Goal: Information Seeking & Learning: Learn about a topic

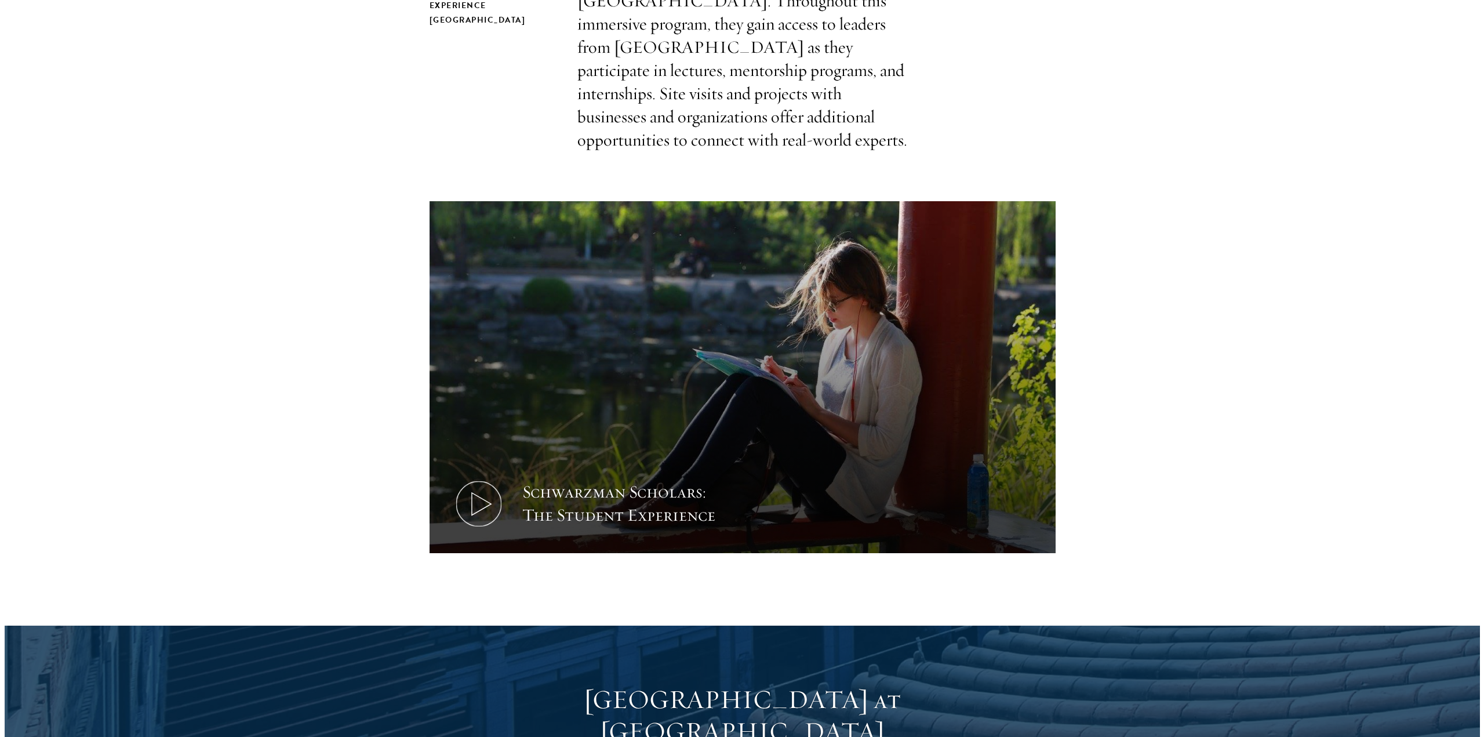
scroll to position [580, 0]
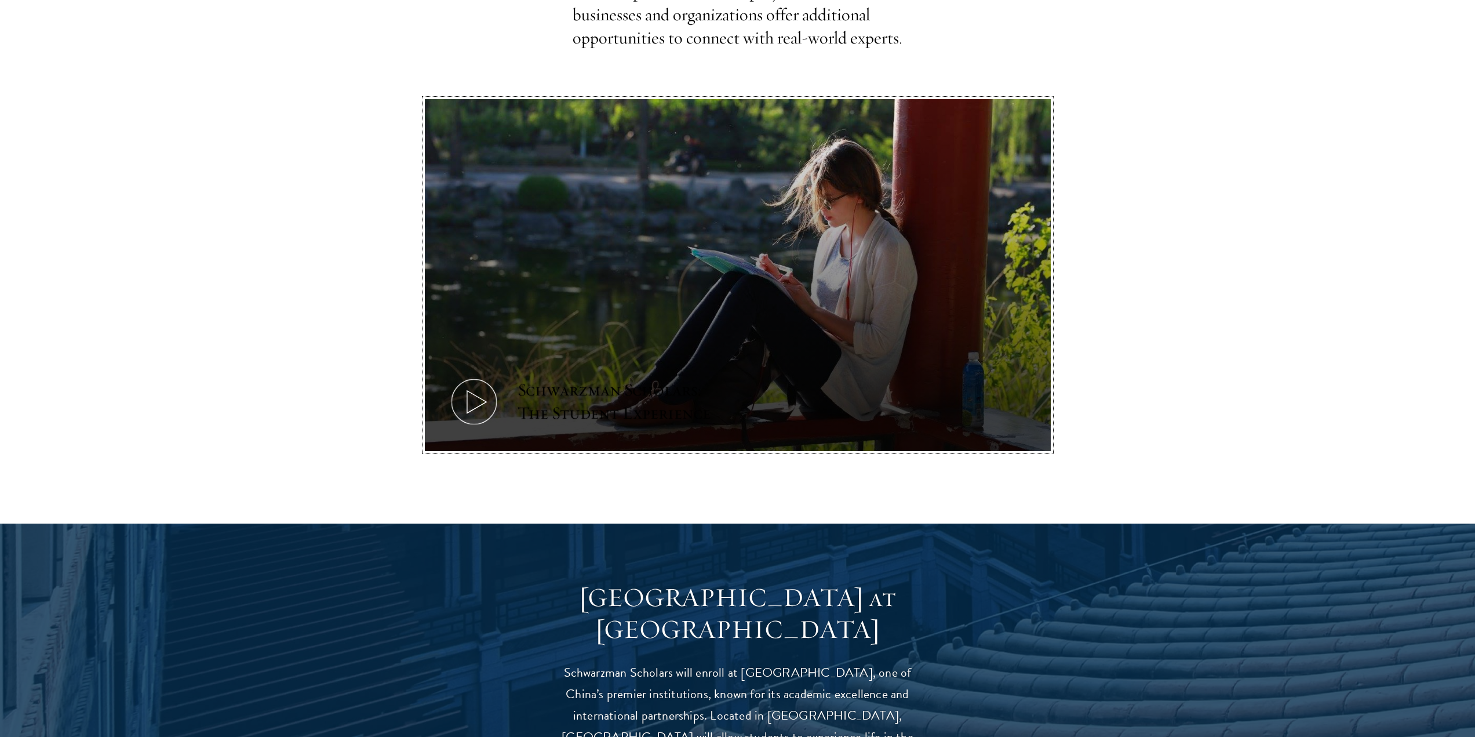
click at [483, 376] on icon at bounding box center [474, 402] width 52 height 52
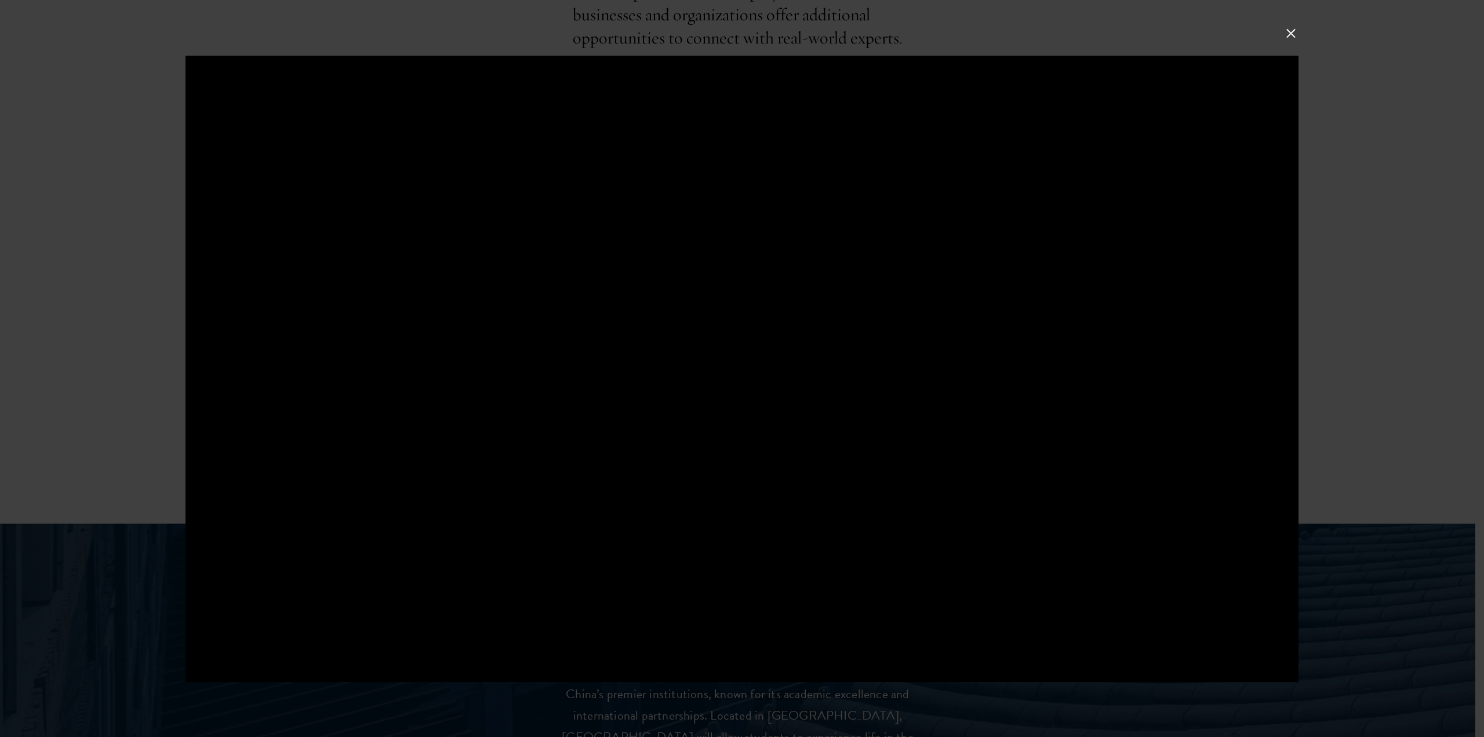
click at [749, 365] on div at bounding box center [741, 369] width 1113 height 626
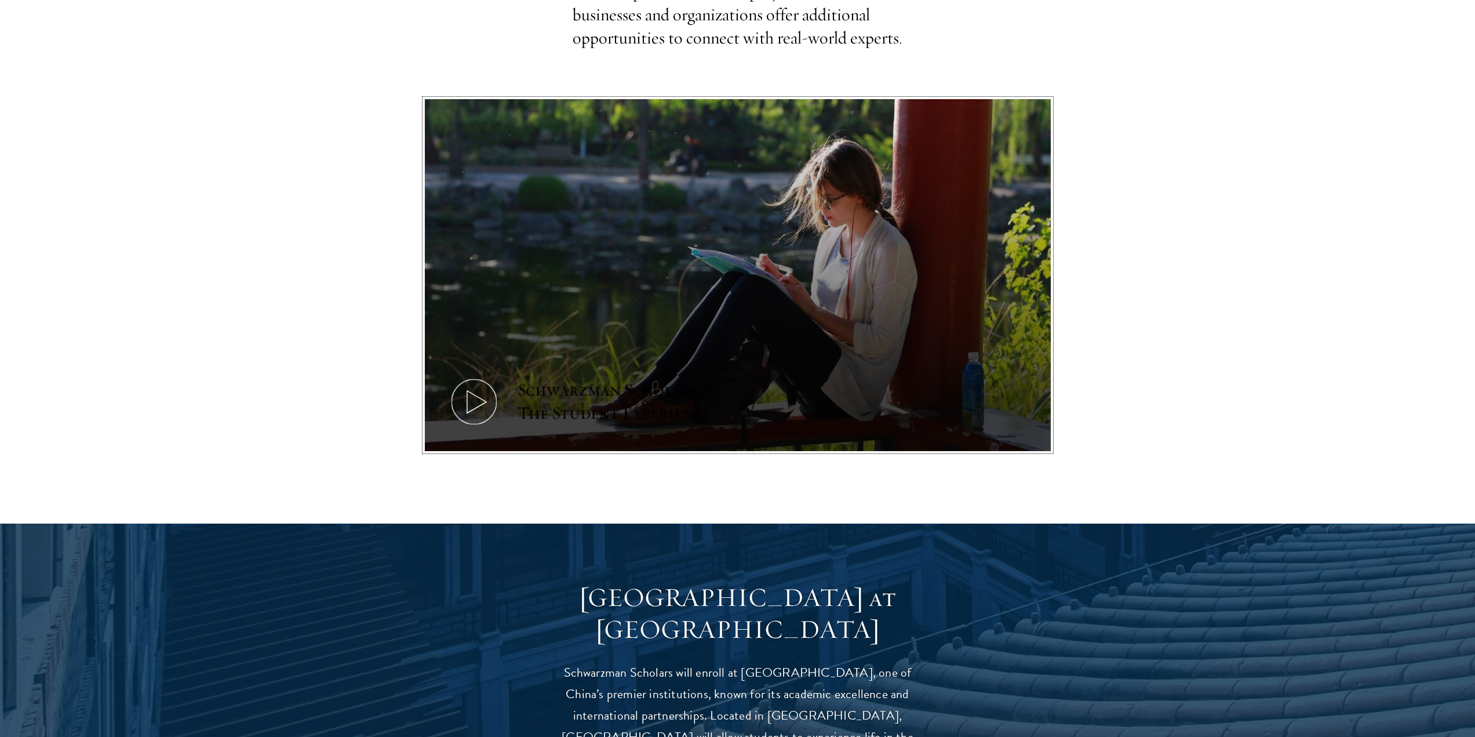
click at [481, 376] on icon at bounding box center [474, 402] width 52 height 52
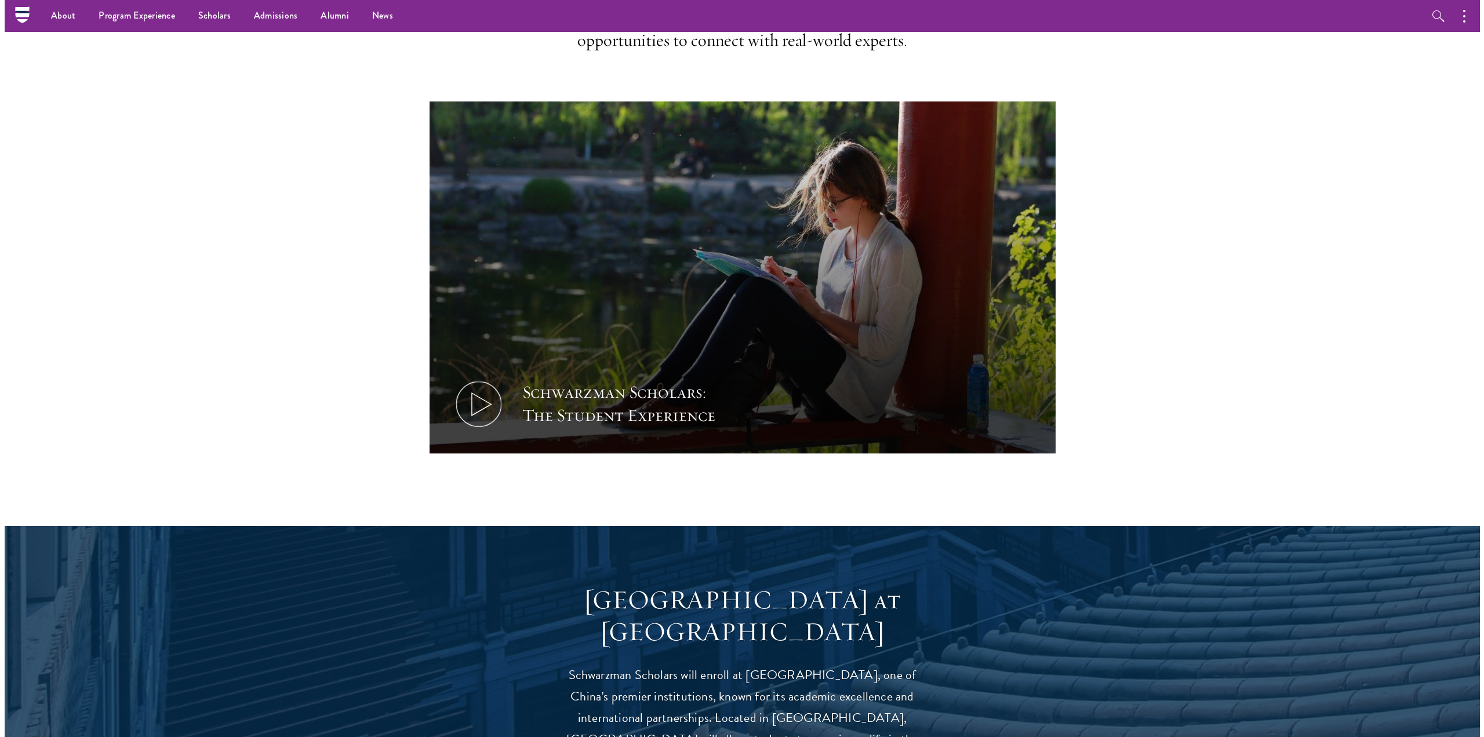
scroll to position [580, 0]
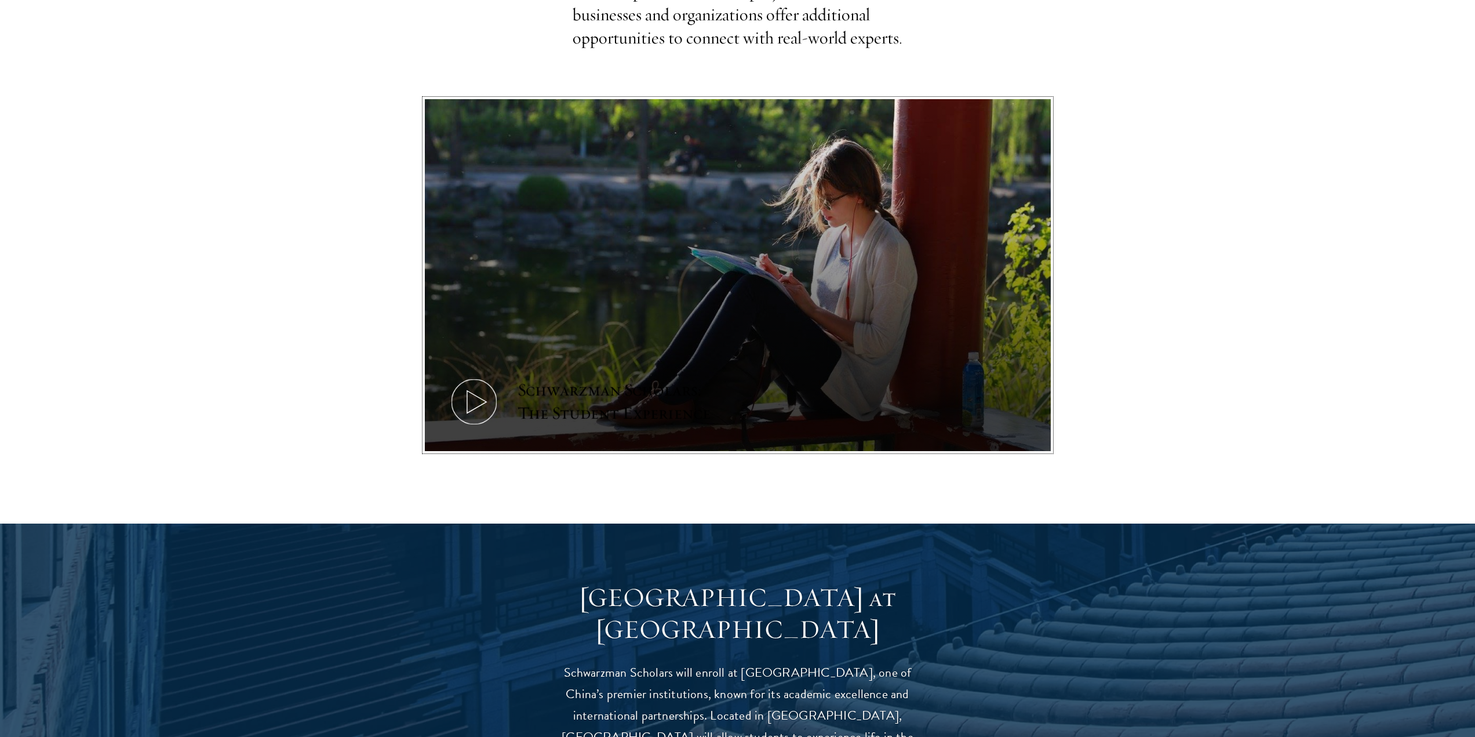
click at [482, 376] on icon at bounding box center [474, 402] width 52 height 52
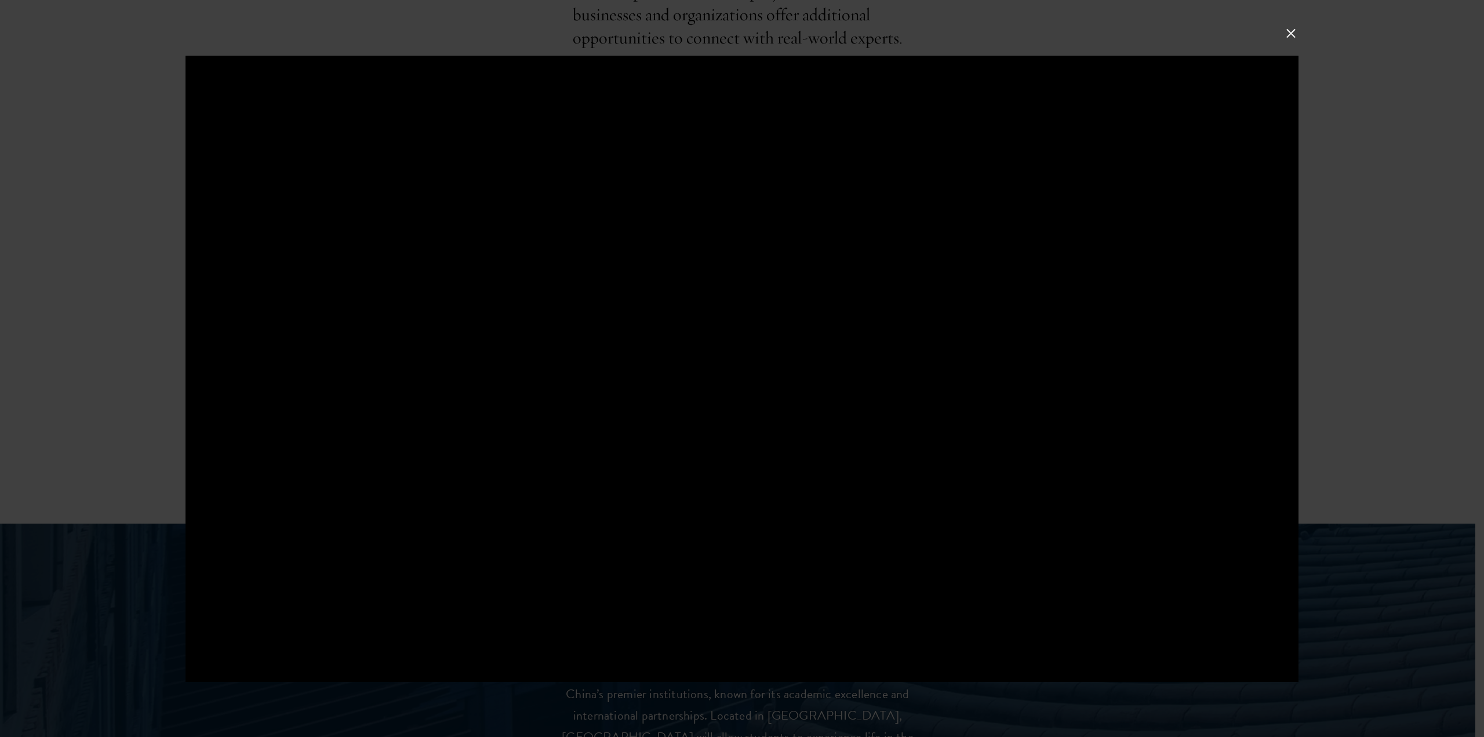
click at [1289, 28] on button at bounding box center [1290, 32] width 15 height 15
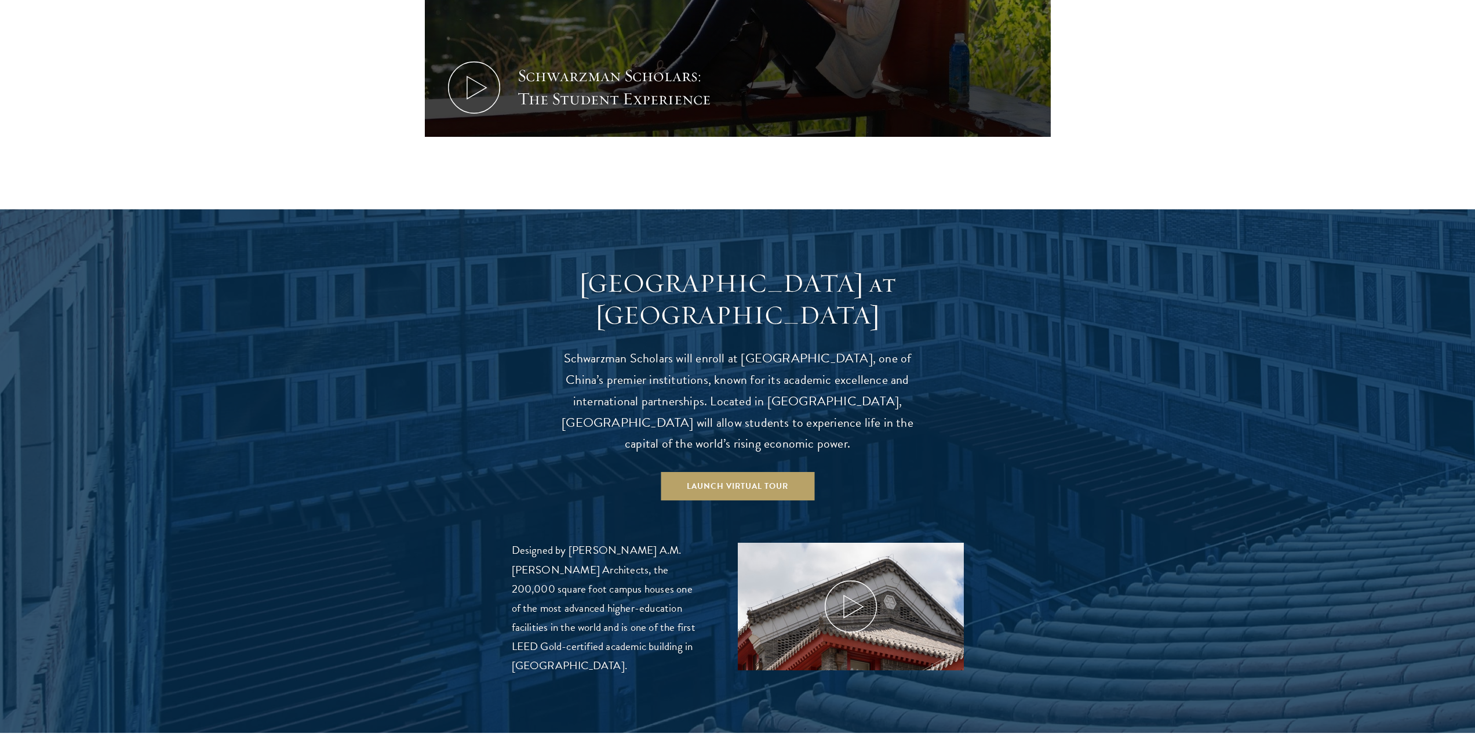
scroll to position [985, 0]
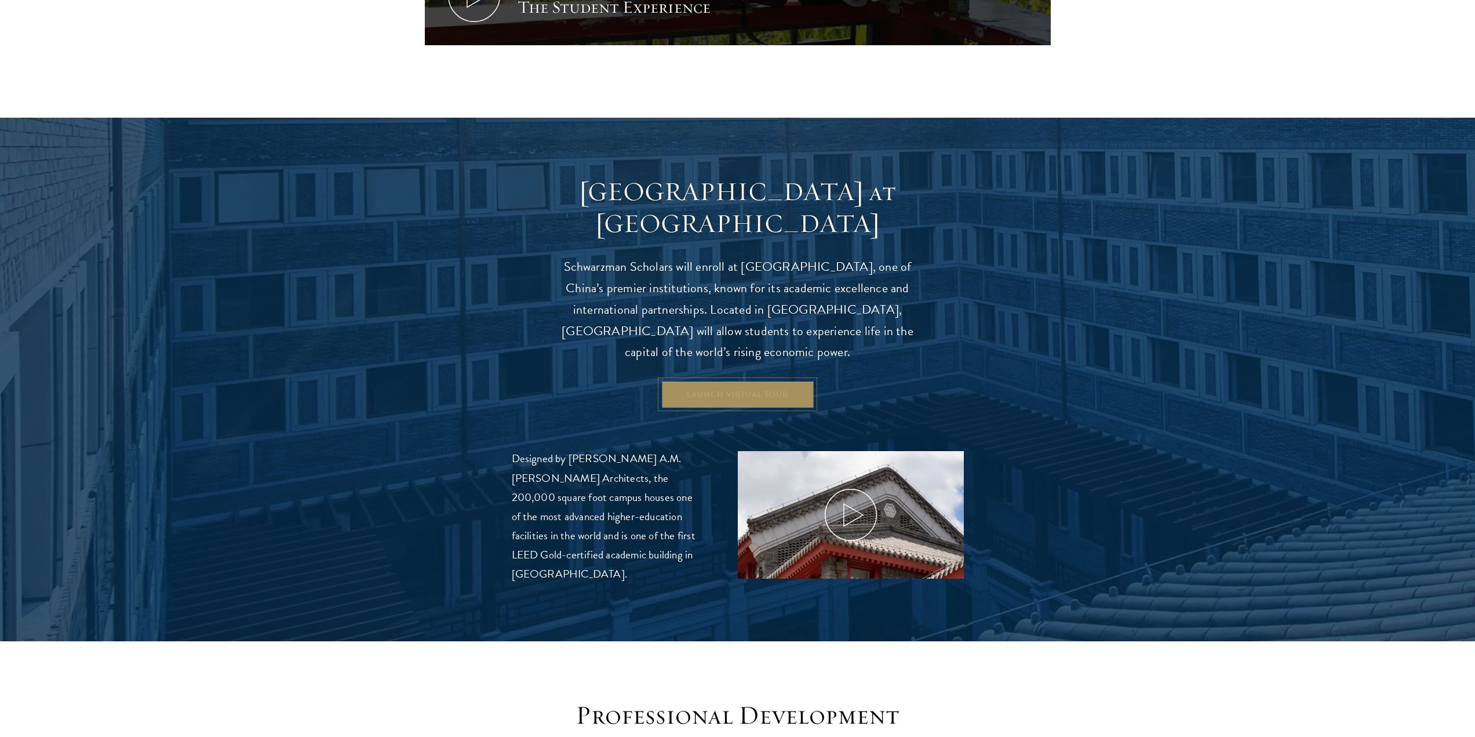
click at [753, 380] on link "Launch Virtual Tour" at bounding box center [738, 394] width 154 height 28
click at [1081, 446] on div at bounding box center [737, 379] width 1475 height 523
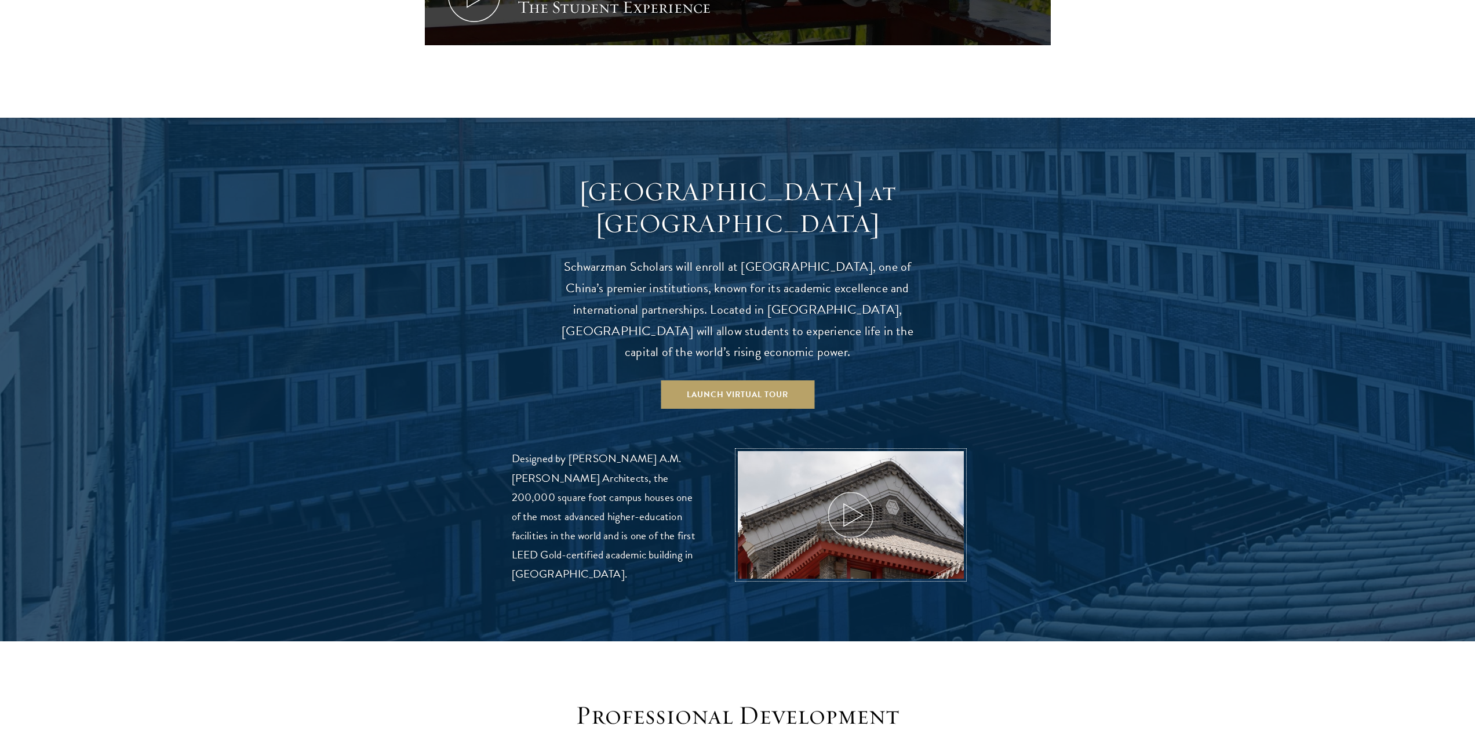
click at [861, 493] on icon at bounding box center [851, 515] width 52 height 52
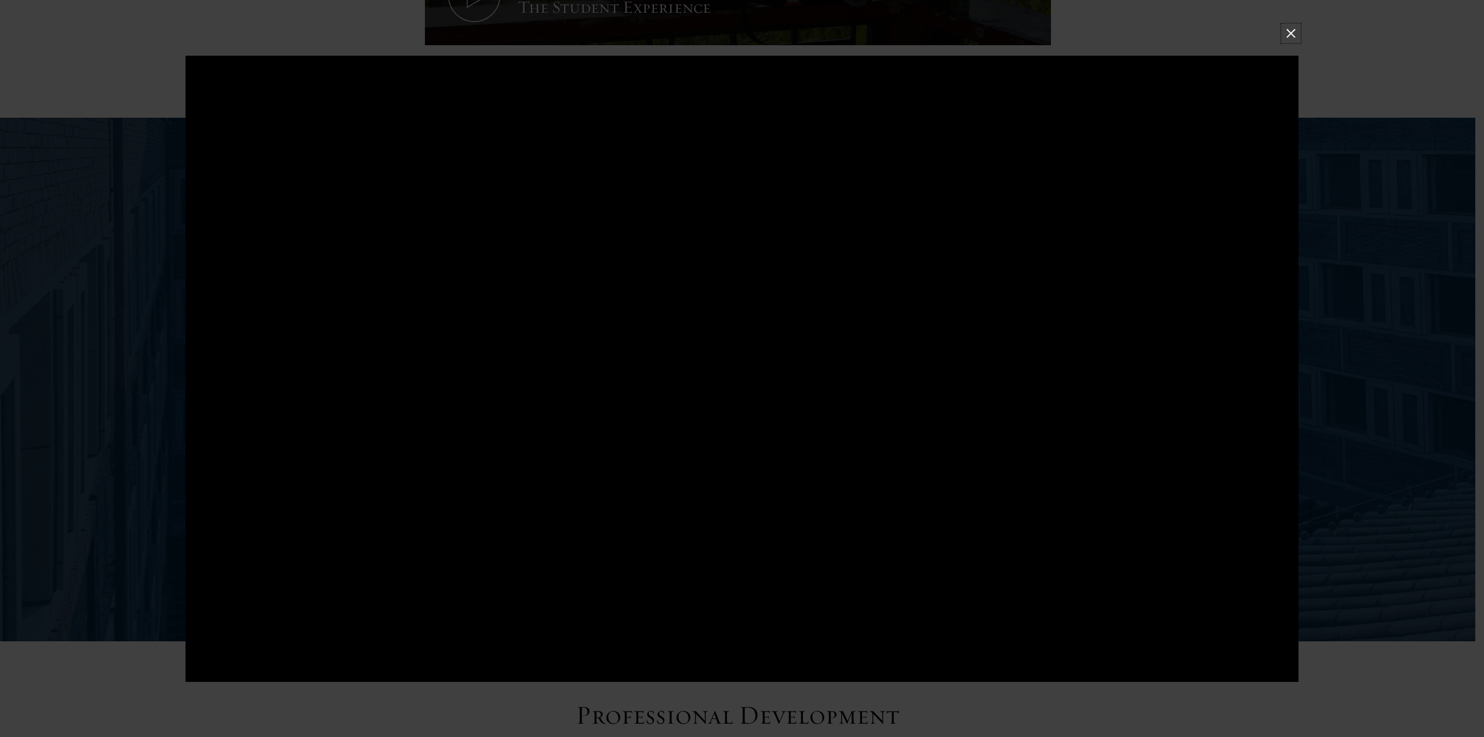
click at [1294, 33] on button at bounding box center [1290, 32] width 15 height 15
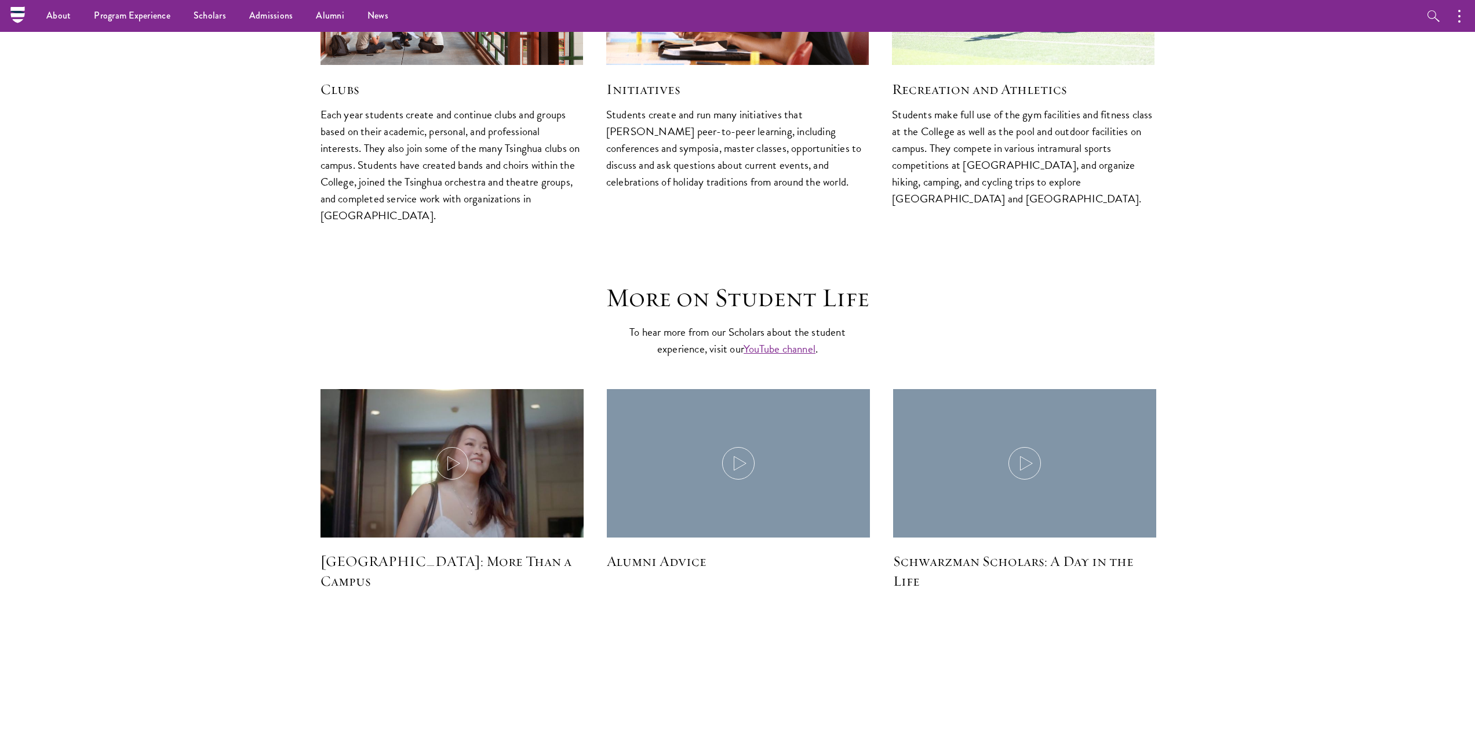
scroll to position [3130, 0]
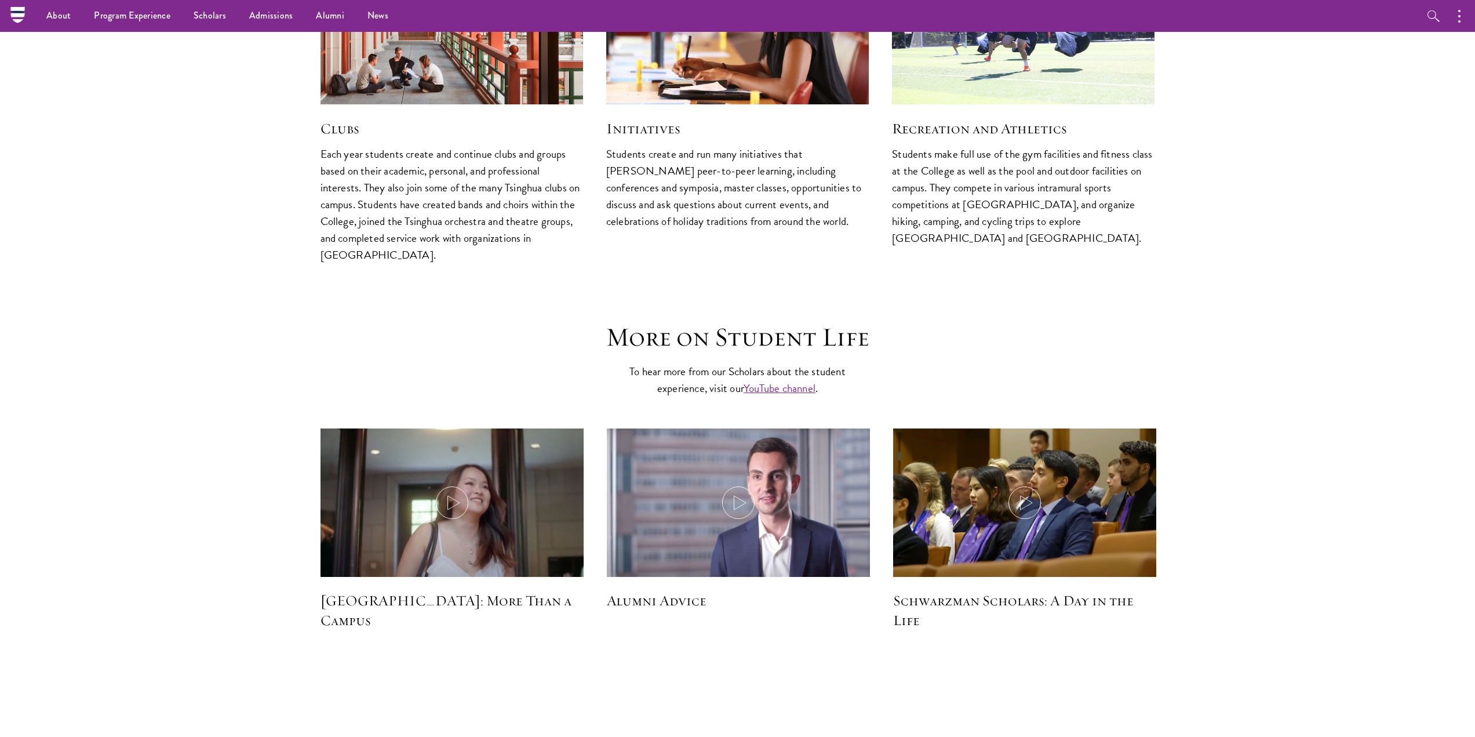
click at [998, 37] on img at bounding box center [1023, 17] width 279 height 186
click at [993, 119] on h5 "Recreation and Athletics" at bounding box center [1023, 129] width 263 height 20
click at [999, 59] on img at bounding box center [1023, 17] width 279 height 186
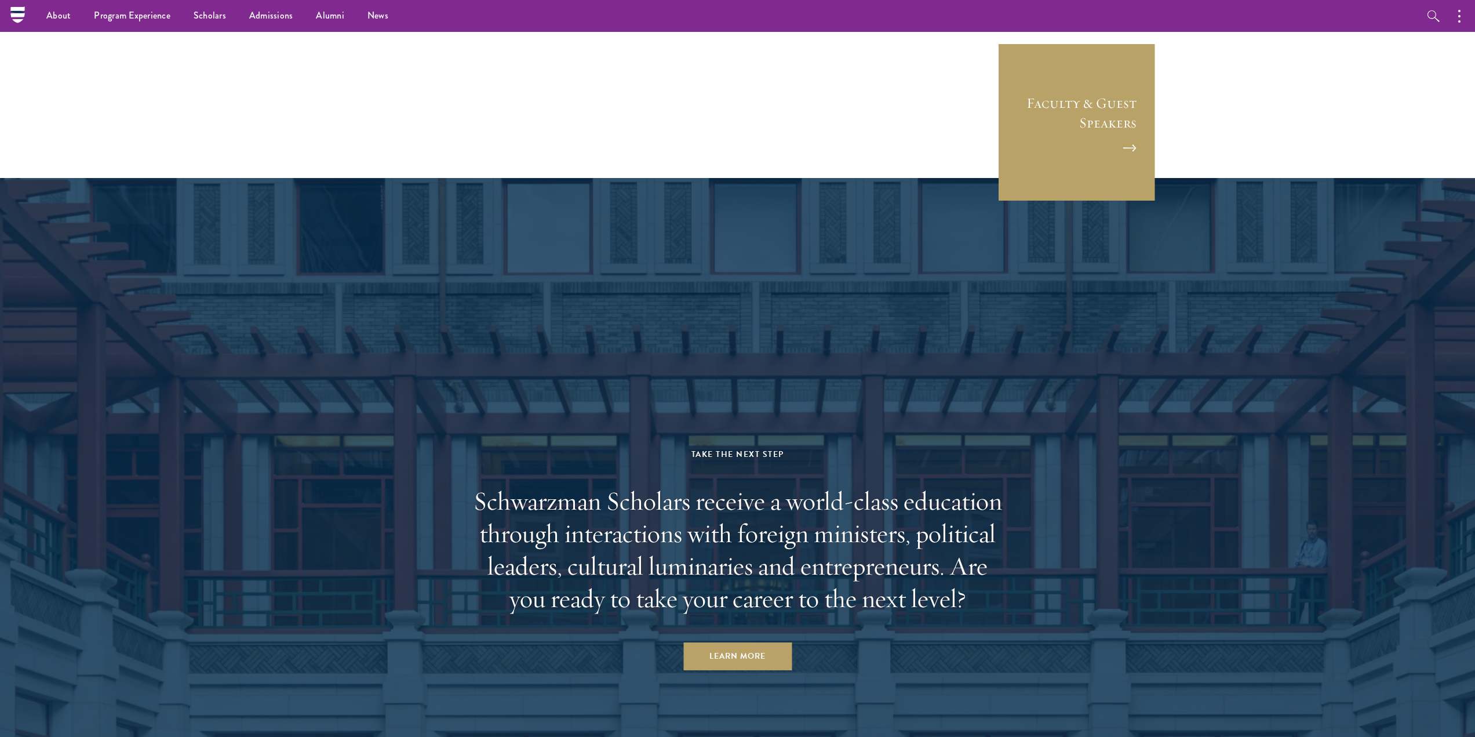
scroll to position [4011, 0]
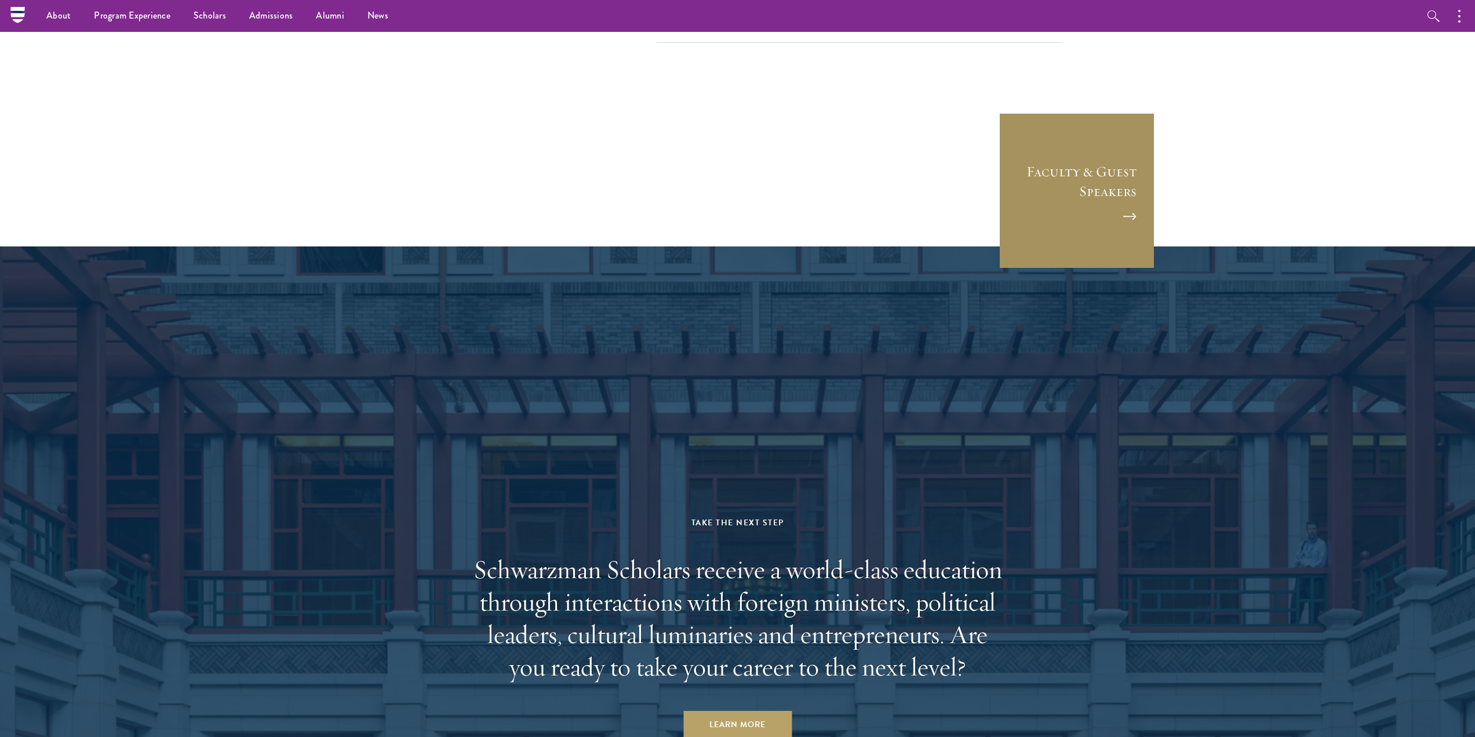
click at [1118, 144] on link "Faculty & Guest Speakers" at bounding box center [1077, 190] width 156 height 156
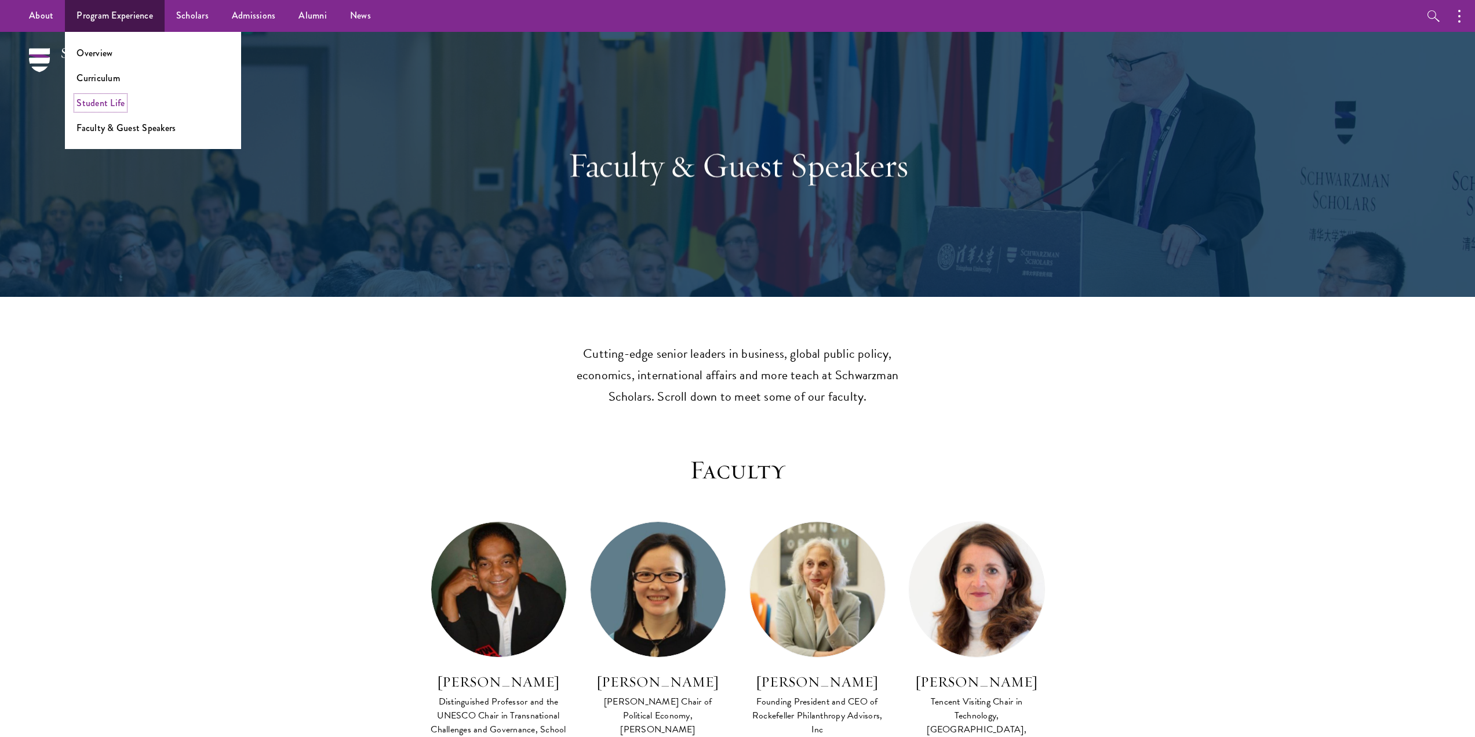
click at [117, 104] on link "Student Life" at bounding box center [100, 102] width 48 height 13
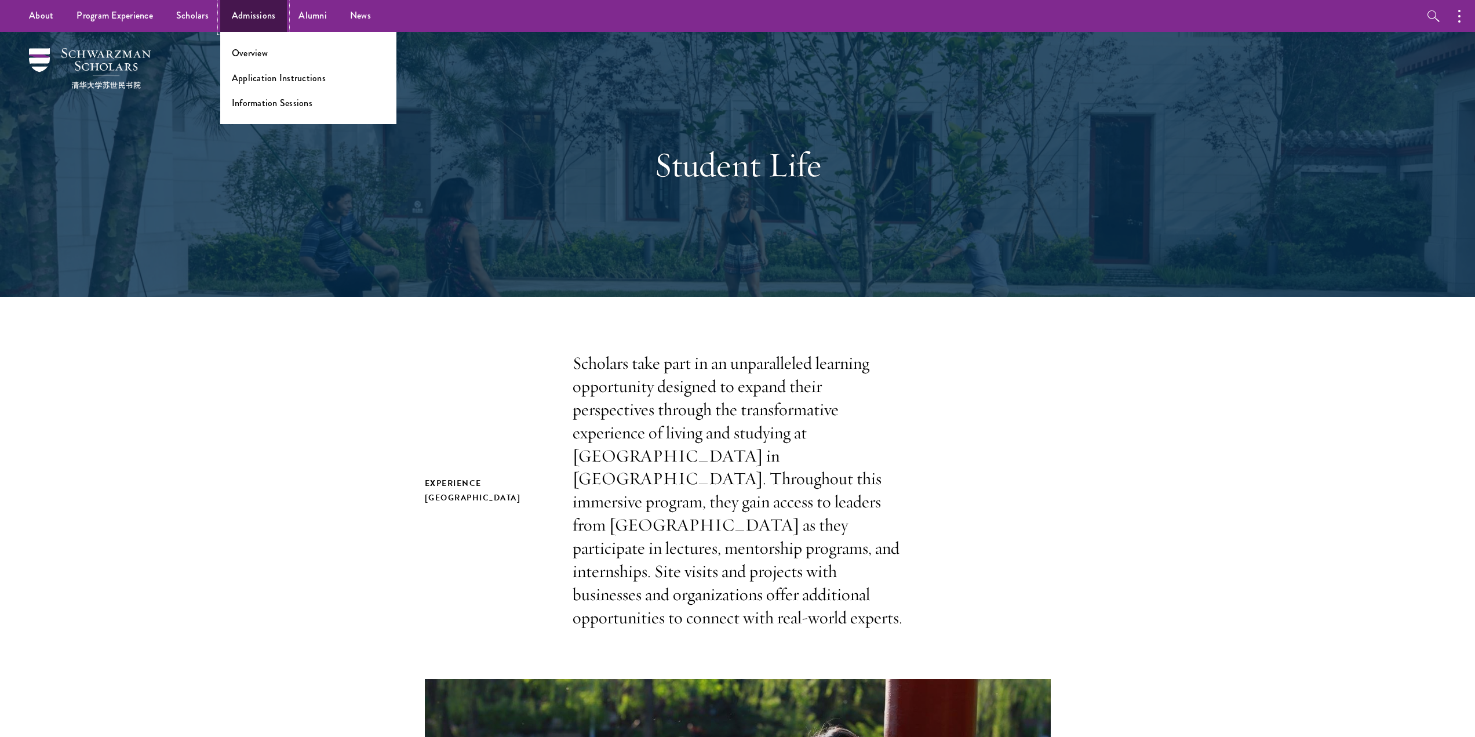
click at [281, 21] on link "Admissions" at bounding box center [253, 16] width 67 height 32
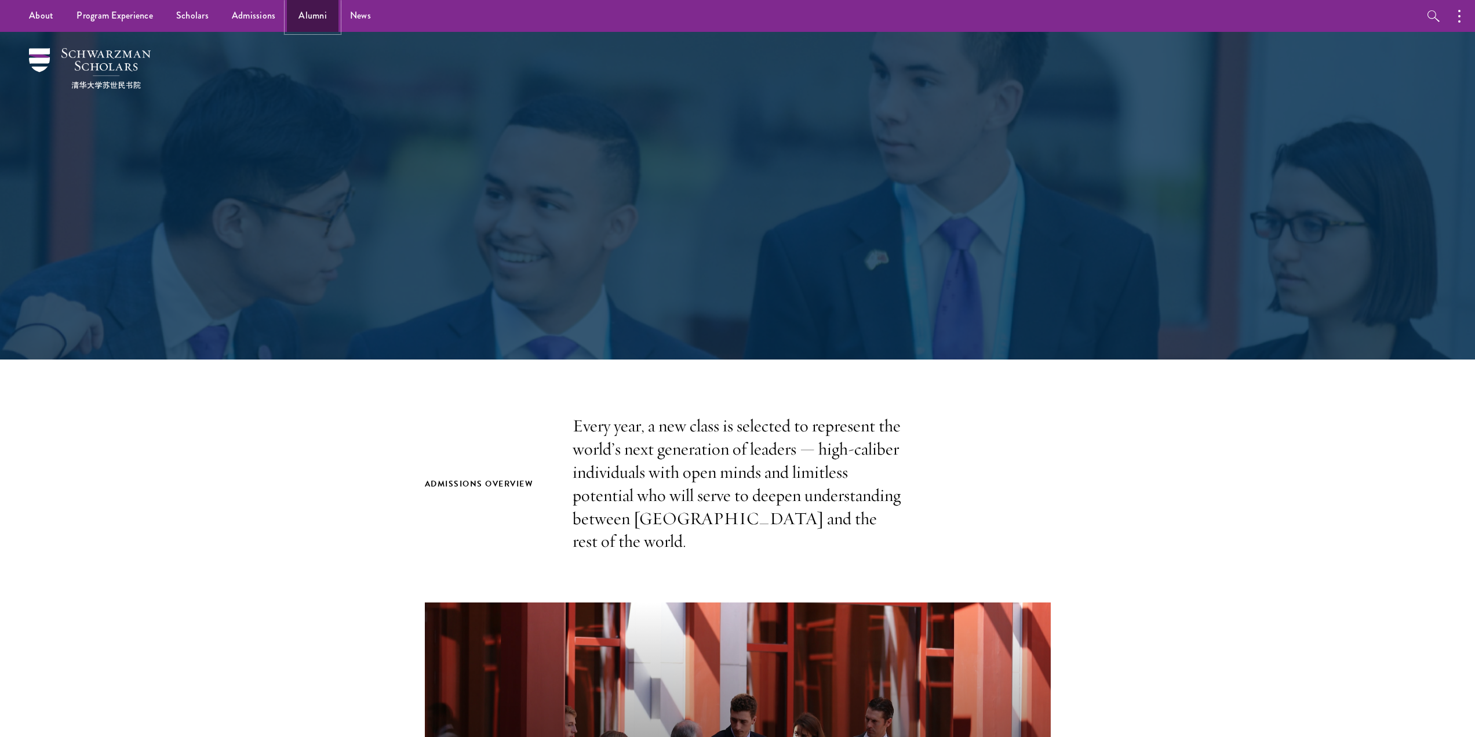
click at [304, 17] on link "Alumni" at bounding box center [313, 16] width 52 height 32
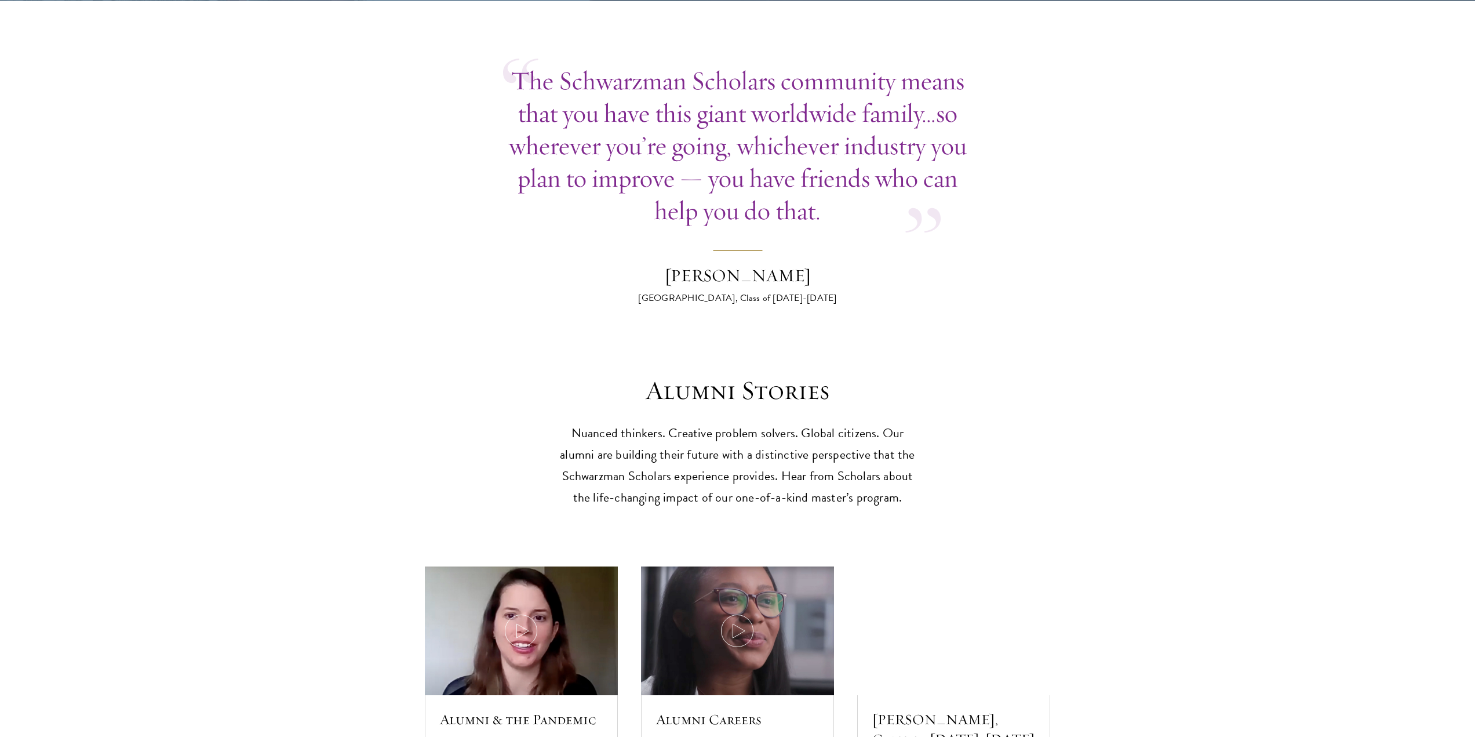
scroll to position [3014, 0]
